Goal: Book appointment/travel/reservation

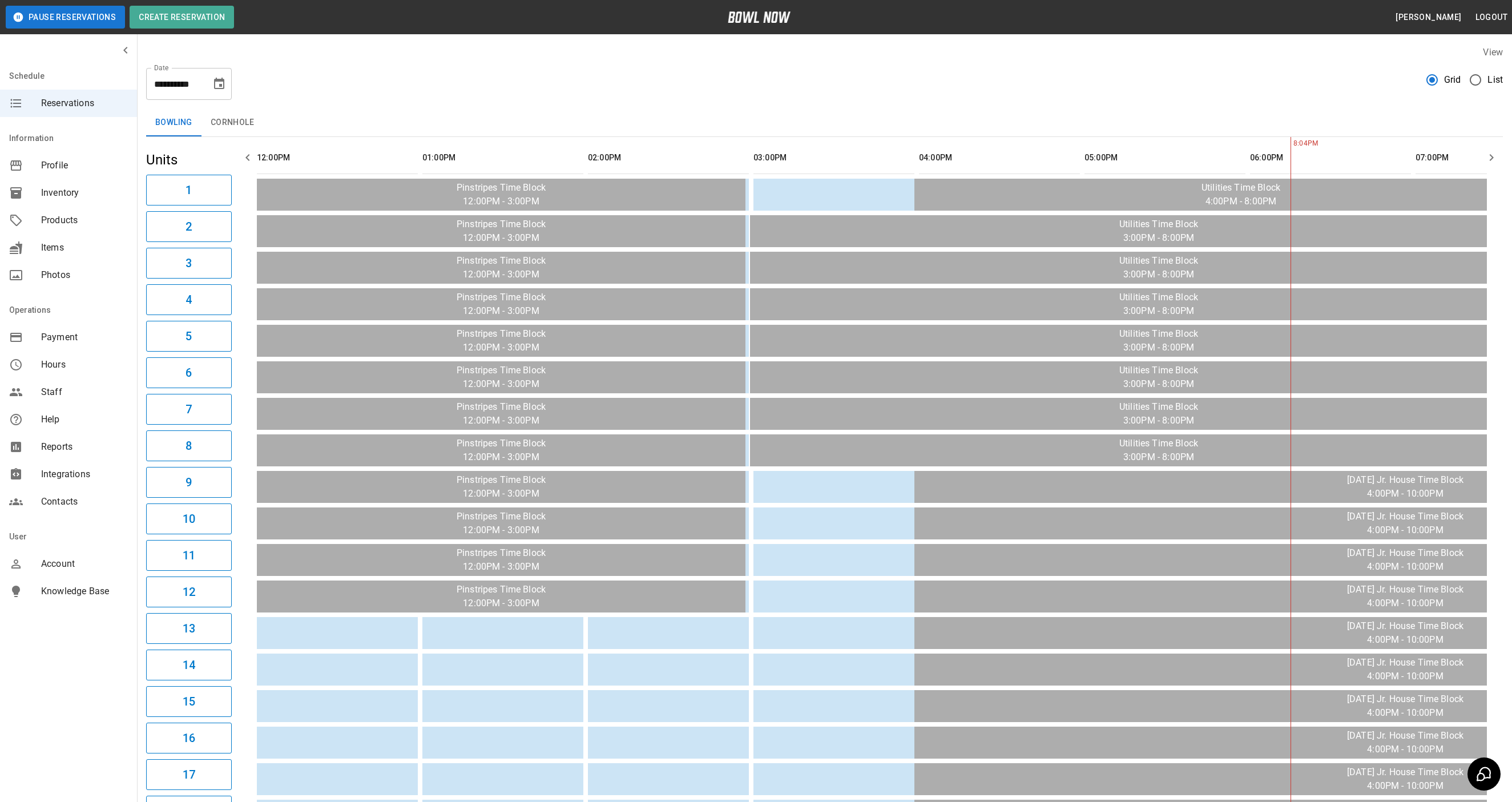
click at [221, 84] on icon "Choose date, selected date is Sep 30, 2025" at bounding box center [219, 83] width 10 height 12
click at [245, 111] on icon "Next month" at bounding box center [249, 118] width 14 height 14
click at [240, 158] on button "4" at bounding box center [243, 165] width 21 height 21
type input "**********"
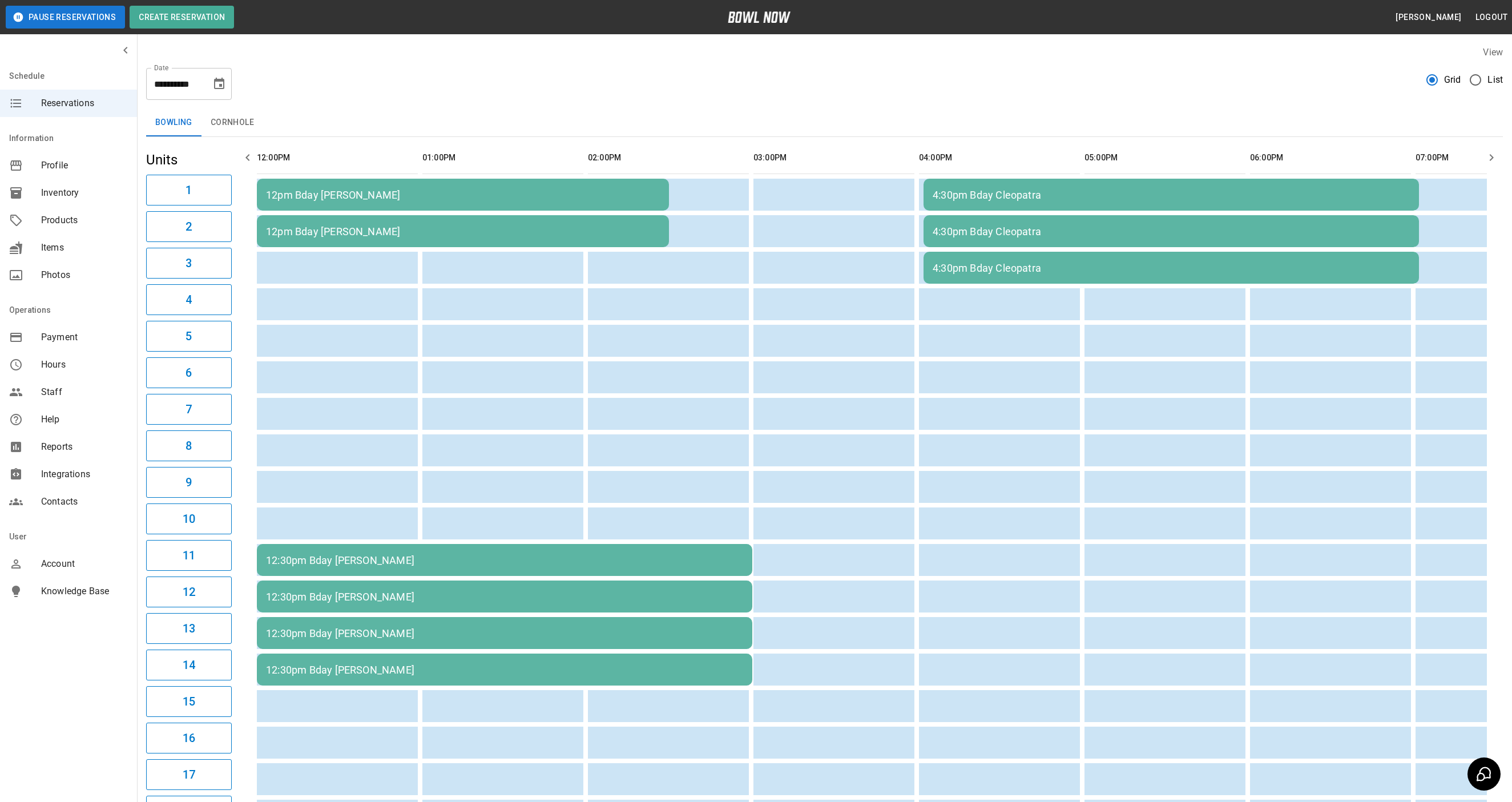
click at [368, 554] on div "12:30pm Bday [PERSON_NAME]" at bounding box center [504, 560] width 477 height 12
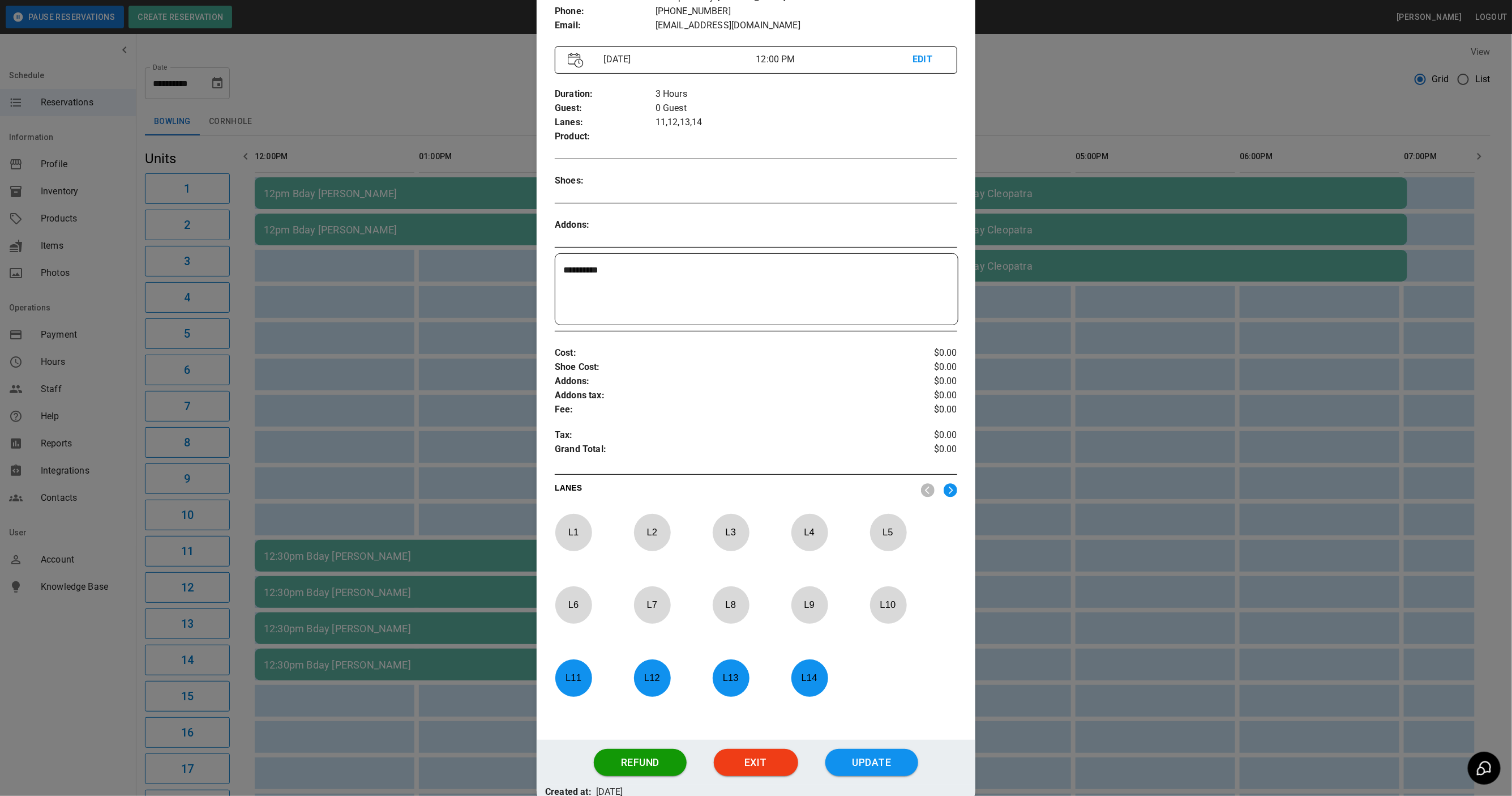
scroll to position [182, 0]
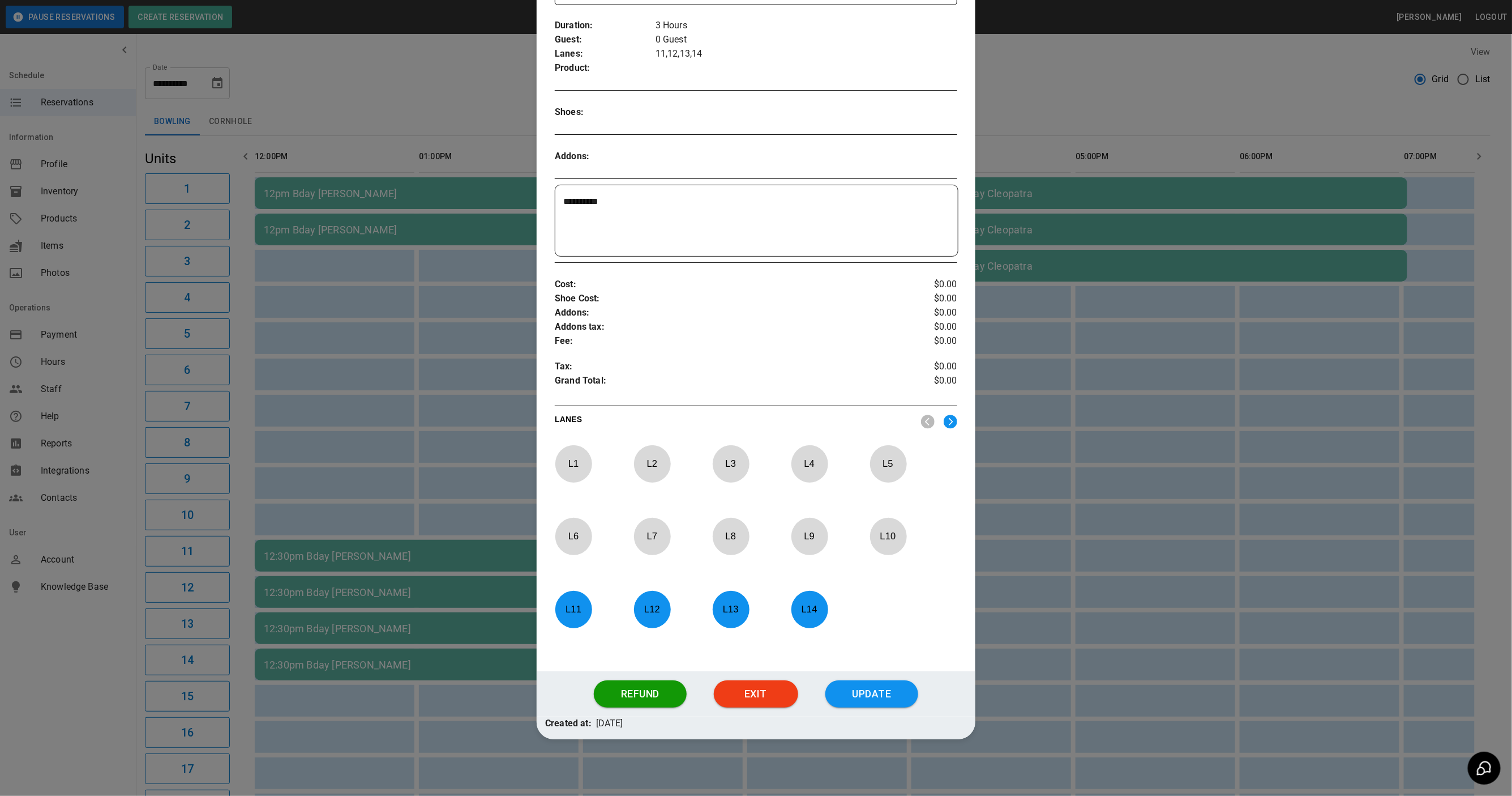
click at [797, 617] on p "L 14" at bounding box center [809, 609] width 37 height 26
drag, startPoint x: 719, startPoint y: 610, endPoint x: 659, endPoint y: 620, distance: 60.8
click at [716, 610] on p "L 13" at bounding box center [731, 609] width 37 height 26
drag, startPoint x: 656, startPoint y: 620, endPoint x: 593, endPoint y: 615, distance: 63.2
click at [654, 620] on p "L 12" at bounding box center [652, 609] width 37 height 26
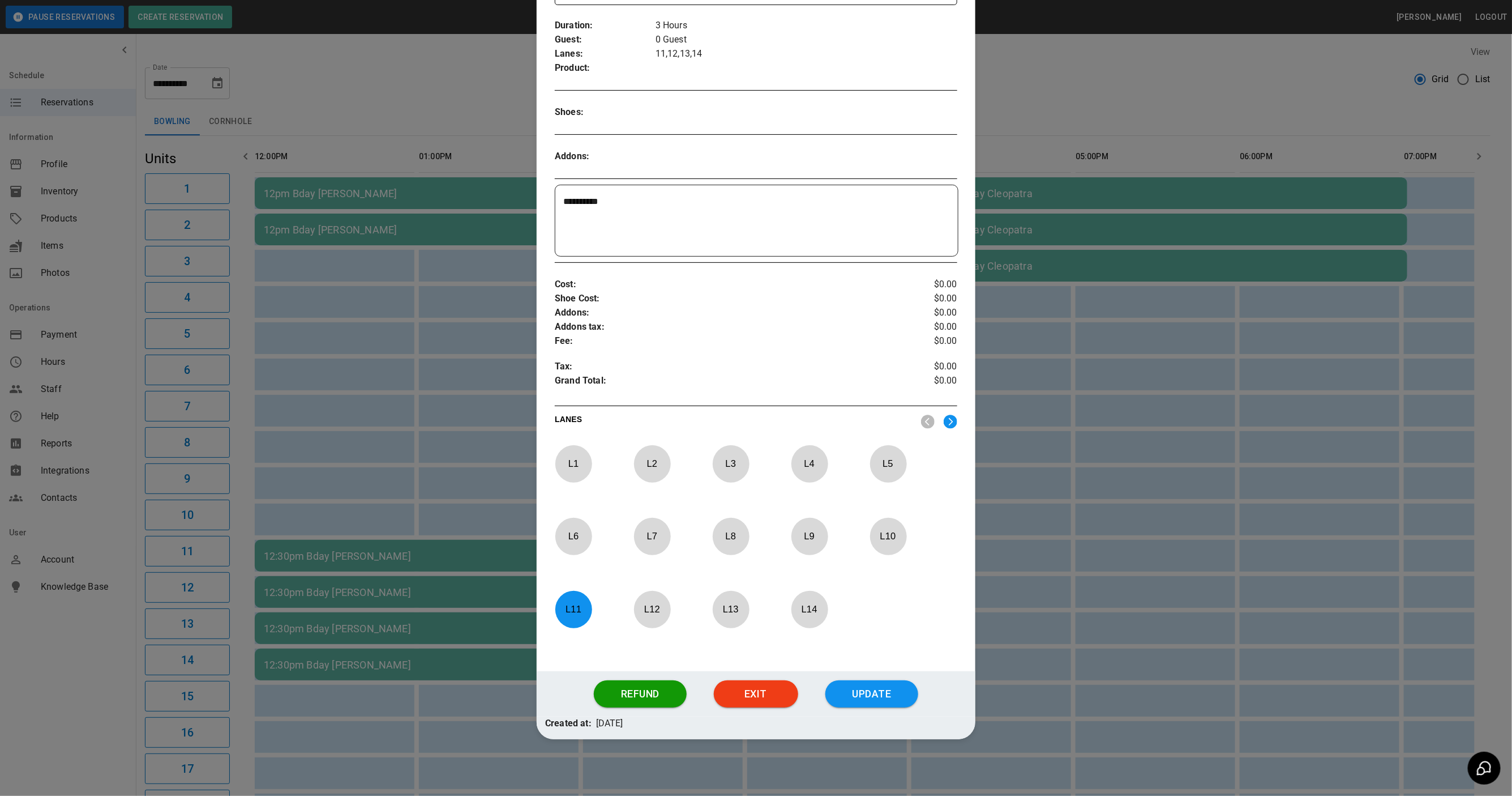
click at [579, 613] on p "L 11" at bounding box center [573, 609] width 37 height 26
click at [873, 455] on p "L 5" at bounding box center [888, 463] width 37 height 26
click at [579, 533] on p "L 6" at bounding box center [573, 535] width 37 height 26
click at [639, 535] on p "L 7" at bounding box center [652, 535] width 37 height 26
click at [712, 538] on p "L 8" at bounding box center [731, 535] width 37 height 26
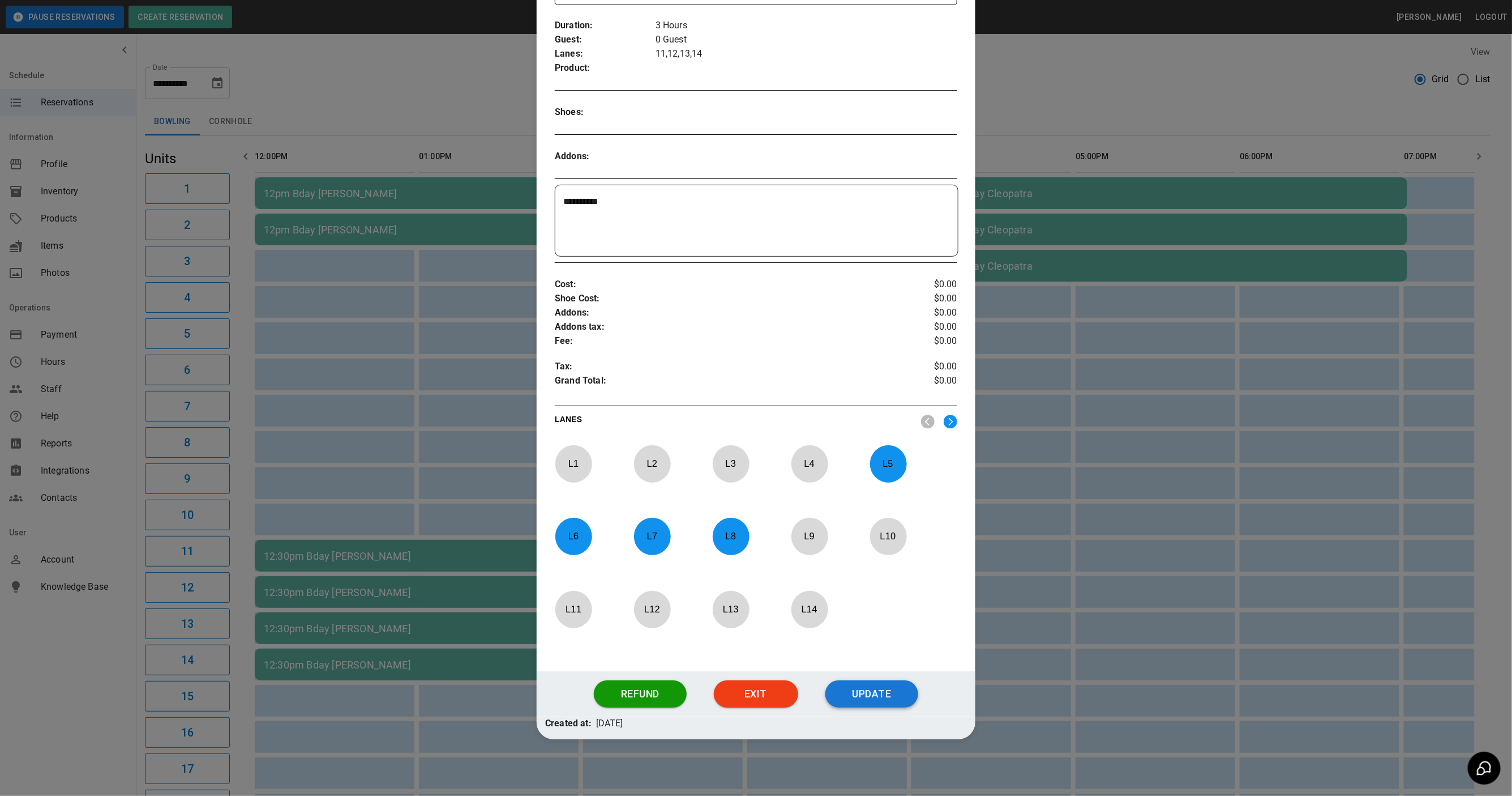
click at [870, 689] on button "Update" at bounding box center [872, 694] width 93 height 27
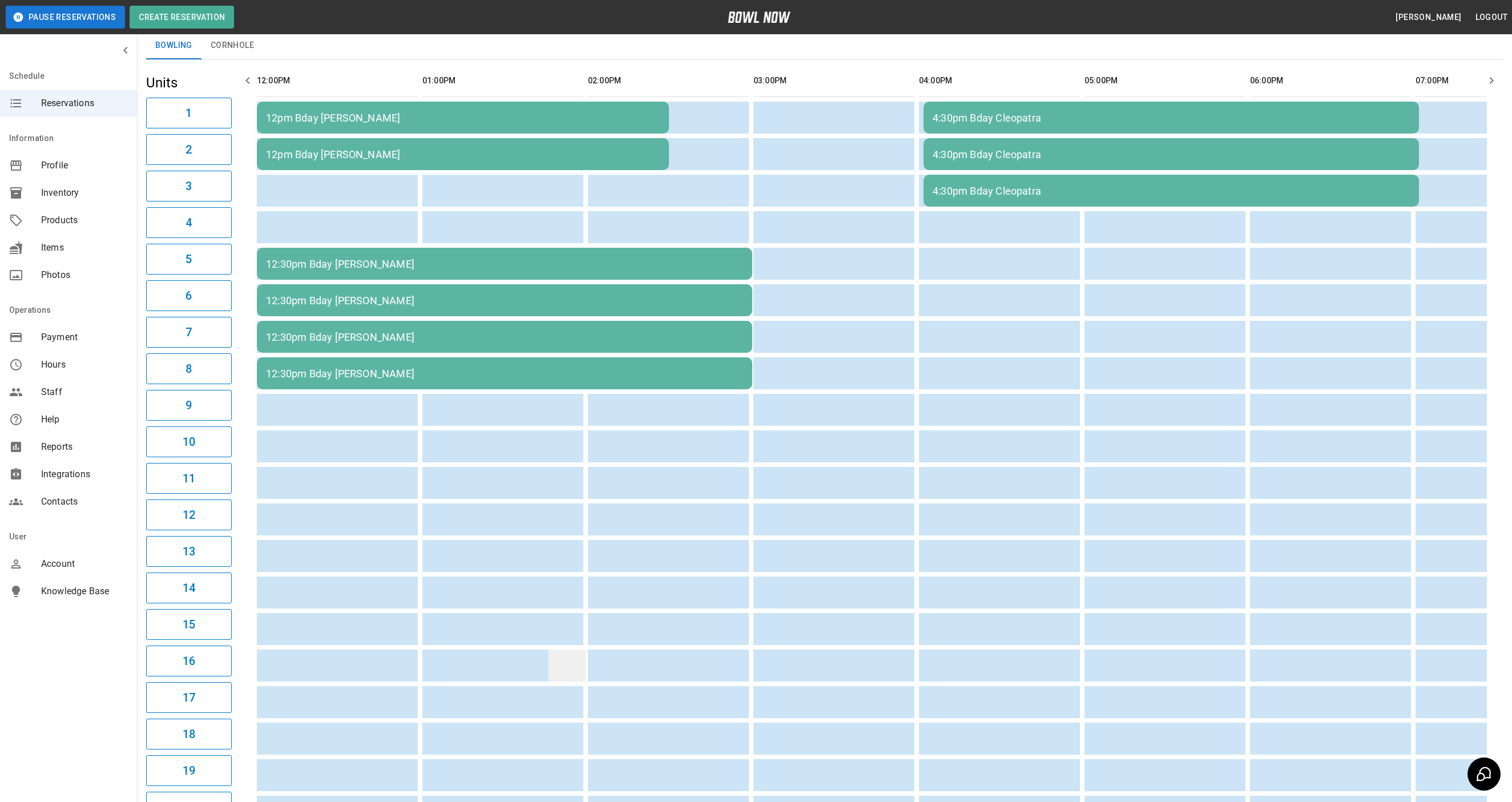
scroll to position [0, 0]
